Goal: Find specific fact: Locate a discrete piece of known information

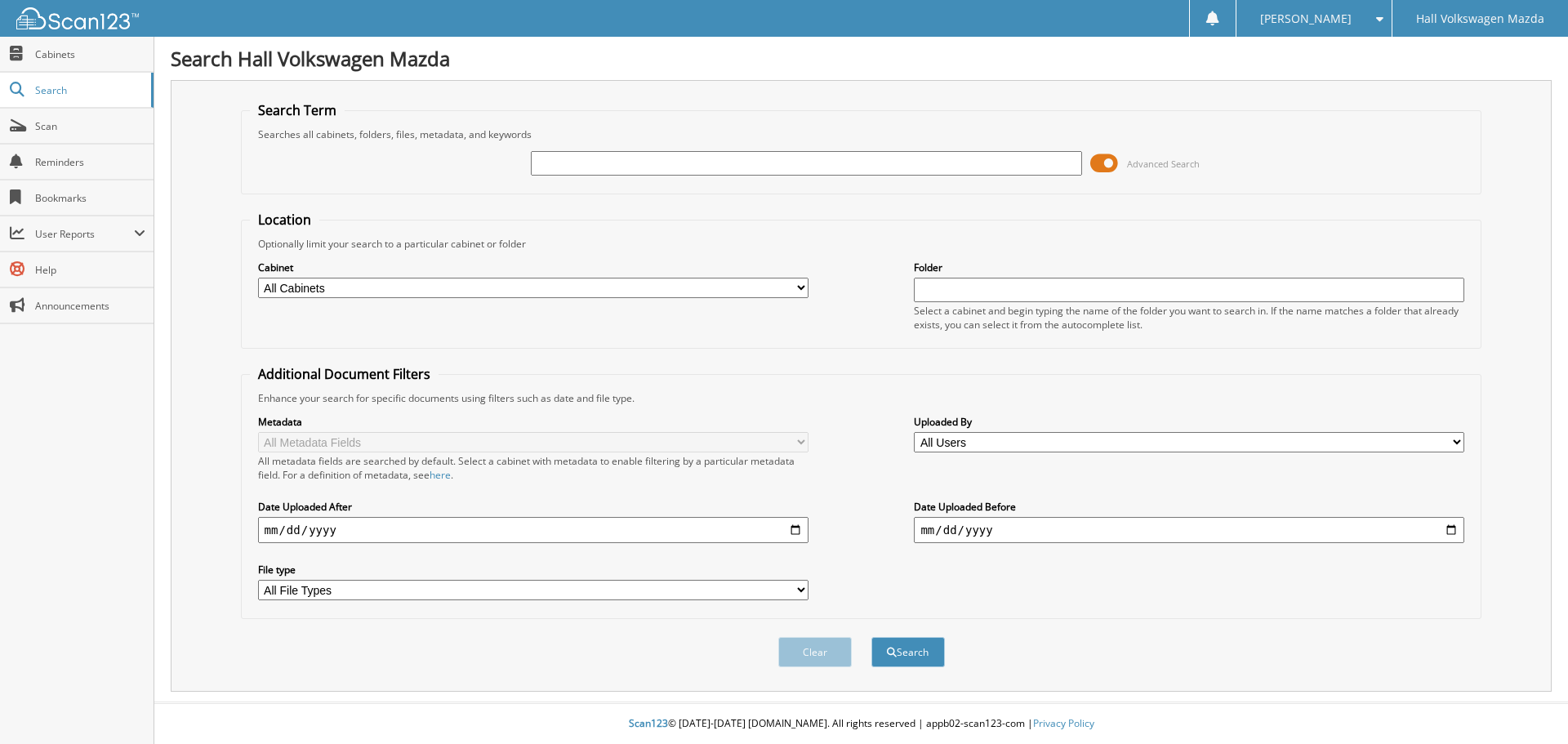
click at [665, 161] on input "text" at bounding box center [806, 163] width 550 height 25
click at [626, 162] on input "text" at bounding box center [806, 163] width 550 height 25
type input "ka139898"
click at [871, 637] on button "Search" at bounding box center [908, 652] width 73 height 30
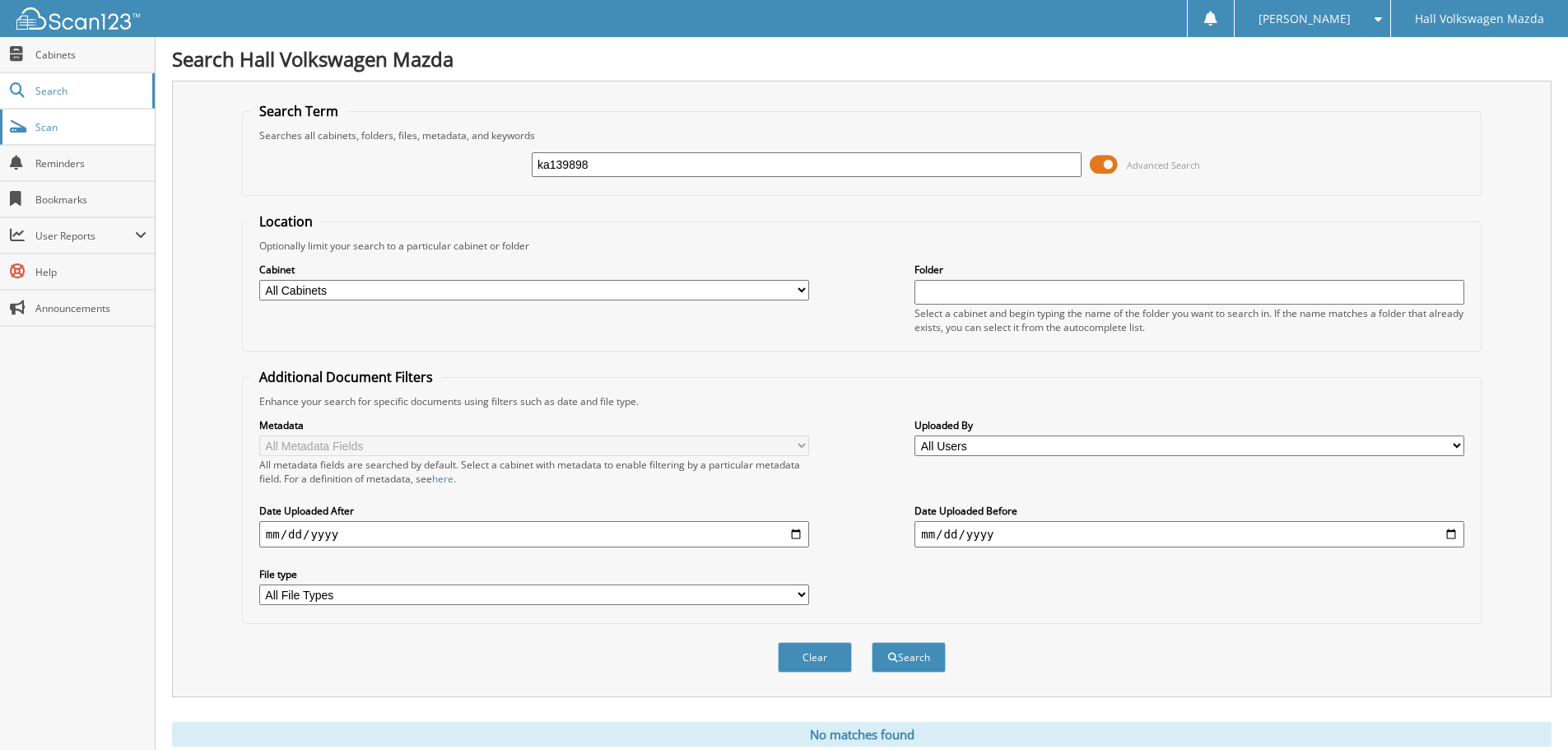
click at [56, 125] on span "Scan" at bounding box center [91, 126] width 111 height 14
